Goal: Obtain resource: Obtain resource

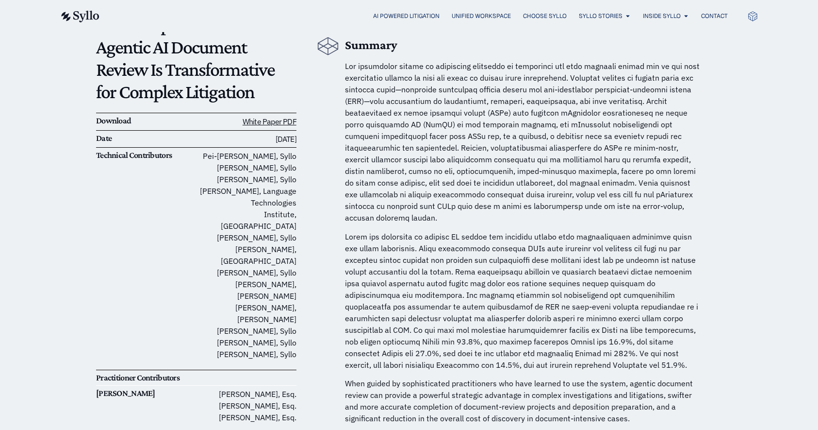
scroll to position [112, 0]
